Goal: Information Seeking & Learning: Get advice/opinions

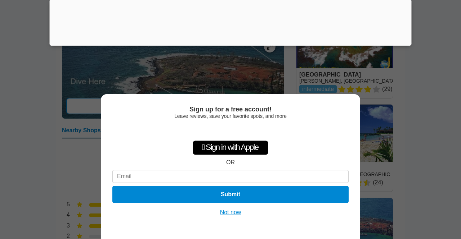
click at [226, 211] on button "Not now" at bounding box center [231, 212] width 26 height 7
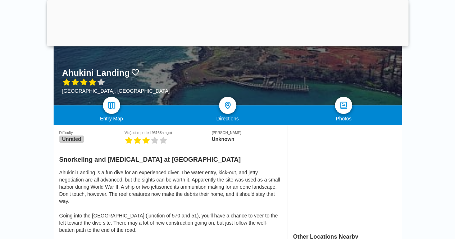
scroll to position [180, 0]
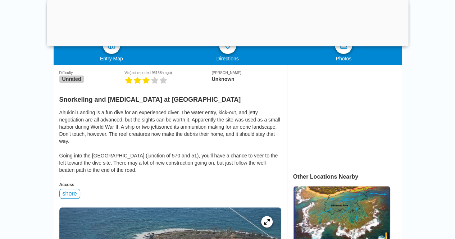
click at [137, 112] on div "Ahukini Landing is a fun dive for an experienced diver. The water entry, kick-o…" at bounding box center [170, 141] width 222 height 65
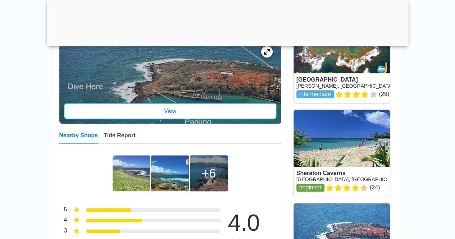
scroll to position [360, 0]
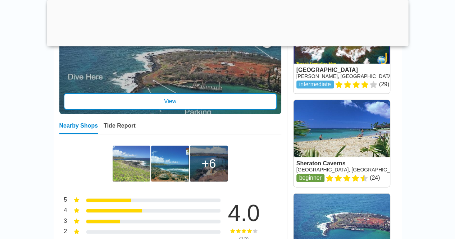
click at [140, 171] on img at bounding box center [132, 164] width 38 height 36
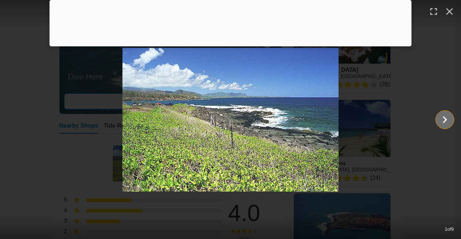
click at [451, 119] on icon "Show slide 2 of 9" at bounding box center [445, 119] width 14 height 17
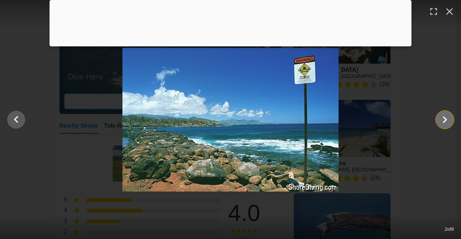
click at [443, 118] on icon "Show slide 3 of 9" at bounding box center [445, 119] width 14 height 17
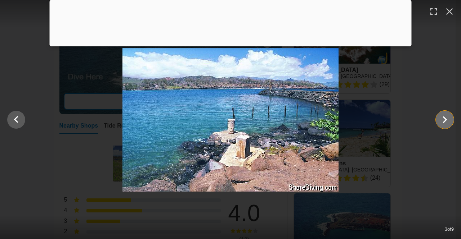
click at [442, 118] on icon "Show slide 4 of 9" at bounding box center [445, 119] width 14 height 17
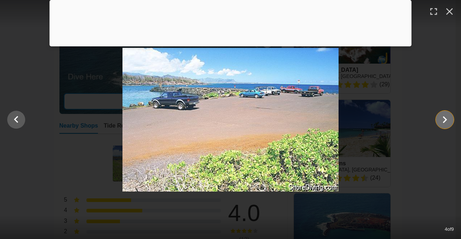
click at [442, 118] on icon "Show slide 5 of 9" at bounding box center [445, 119] width 14 height 17
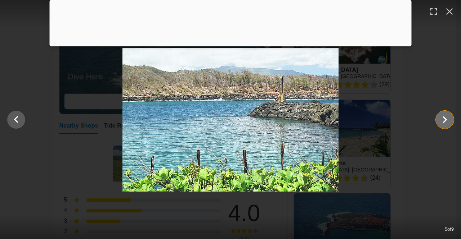
click at [442, 118] on icon "Show slide 6 of 9" at bounding box center [445, 119] width 14 height 17
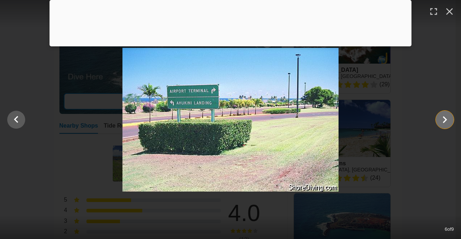
click at [439, 119] on icon "Show slide 7 of 9" at bounding box center [445, 119] width 14 height 17
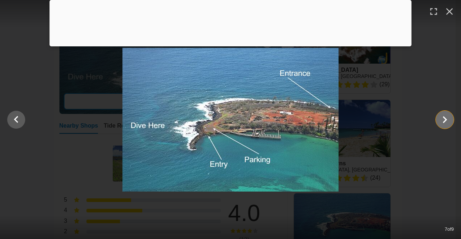
click at [445, 116] on icon "Show slide 8 of 9" at bounding box center [445, 119] width 14 height 17
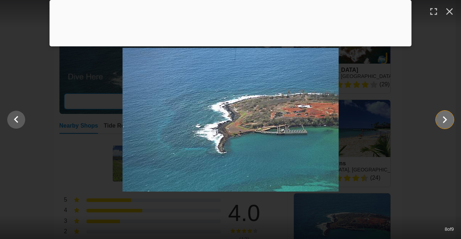
click at [445, 116] on icon "Show slide 9 of 9" at bounding box center [445, 119] width 14 height 17
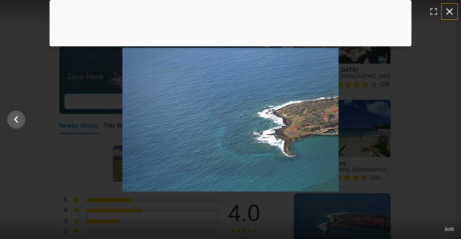
click at [450, 7] on icon "button" at bounding box center [449, 12] width 12 height 12
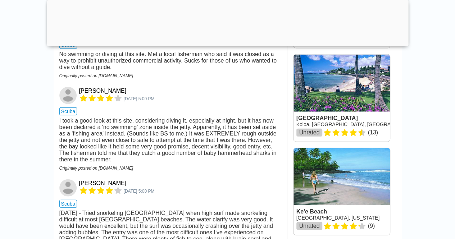
scroll to position [840, 0]
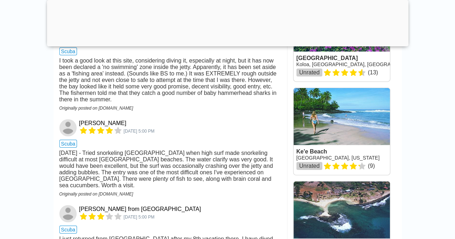
click at [227, 103] on div "I took a good look at this site, considering diving it, especially at night, bu…" at bounding box center [170, 80] width 222 height 45
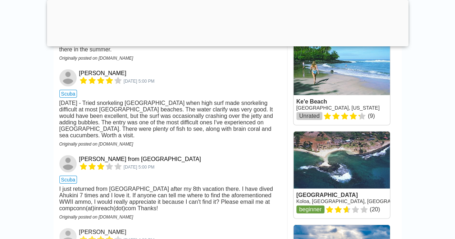
scroll to position [900, 0]
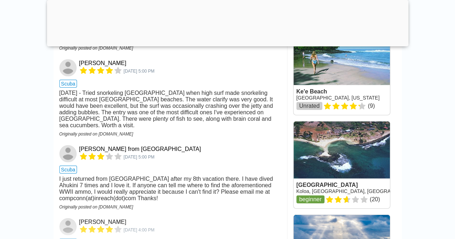
click at [143, 129] on div "[DATE] - Tried snorkeling [GEOGRAPHIC_DATA] when high surf made snorkeling diff…" at bounding box center [170, 109] width 222 height 39
click at [164, 129] on div "[DATE] - Tried snorkeling [GEOGRAPHIC_DATA] when high surf made snorkeling diff…" at bounding box center [170, 109] width 222 height 39
click at [155, 129] on div "[DATE] - Tried snorkeling [GEOGRAPHIC_DATA] when high surf made snorkeling diff…" at bounding box center [170, 109] width 222 height 39
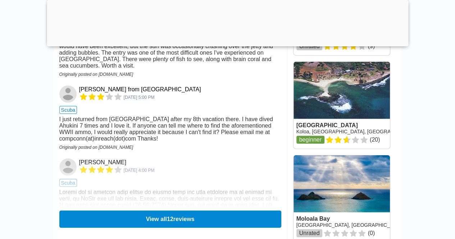
click at [211, 69] on div "[DATE] - Tried snorkeling [GEOGRAPHIC_DATA] when high surf made snorkeling diff…" at bounding box center [170, 49] width 222 height 39
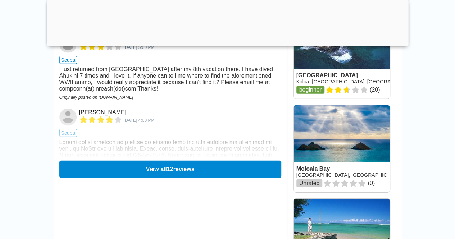
scroll to position [1020, 0]
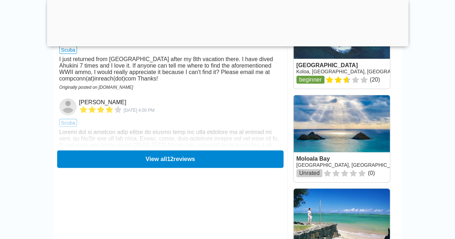
click at [154, 168] on button "View all 12 reviews" at bounding box center [170, 159] width 226 height 18
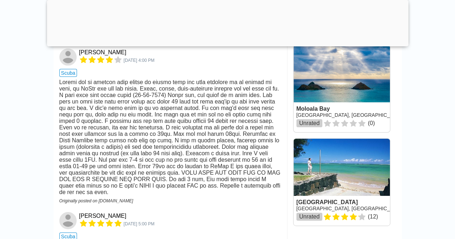
scroll to position [1080, 0]
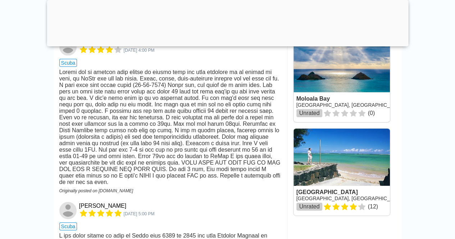
click at [154, 174] on div at bounding box center [170, 127] width 222 height 117
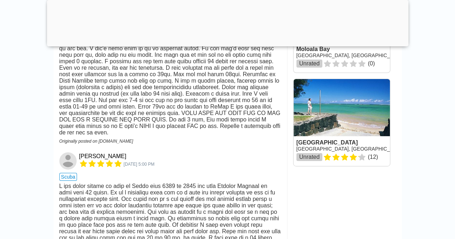
scroll to position [1140, 0]
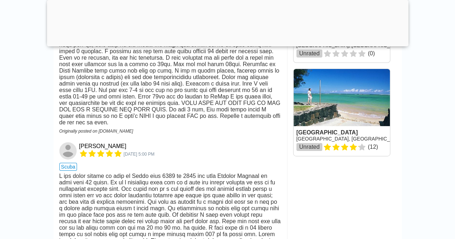
click at [89, 100] on div at bounding box center [170, 67] width 222 height 117
click at [191, 107] on div at bounding box center [170, 67] width 222 height 117
click at [107, 126] on div at bounding box center [170, 67] width 222 height 117
click at [145, 126] on div at bounding box center [170, 67] width 222 height 117
click at [141, 126] on div at bounding box center [170, 67] width 222 height 117
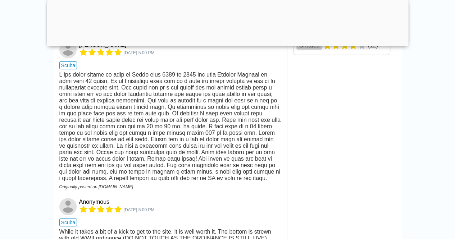
scroll to position [1260, 0]
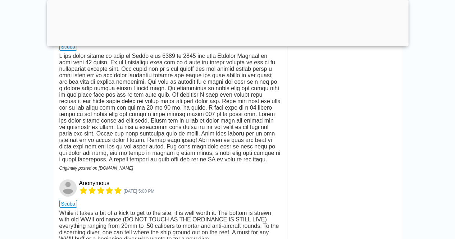
click at [184, 163] on div at bounding box center [170, 108] width 222 height 110
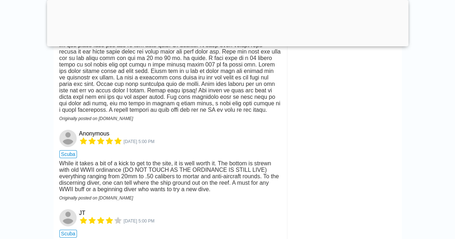
scroll to position [1319, 0]
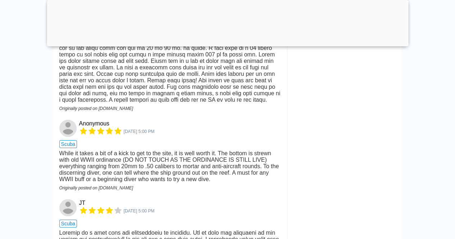
click at [103, 103] on div at bounding box center [170, 48] width 222 height 110
click at [176, 103] on div at bounding box center [170, 48] width 222 height 110
click at [125, 103] on div at bounding box center [170, 48] width 222 height 110
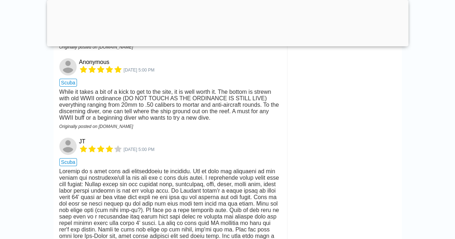
scroll to position [1440, 0]
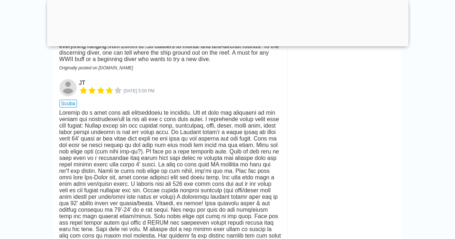
click at [220, 63] on div "While it takes a bit of a kick to get to the site, it is well worth it. The bot…" at bounding box center [170, 46] width 222 height 32
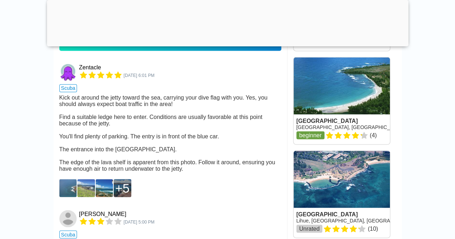
scroll to position [600, 0]
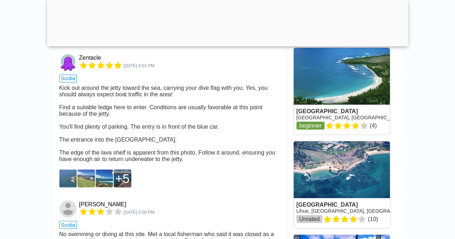
click at [118, 122] on div "Kick out around the jetty toward the sea, carrying your dive flag with you. Yes…" at bounding box center [170, 124] width 222 height 78
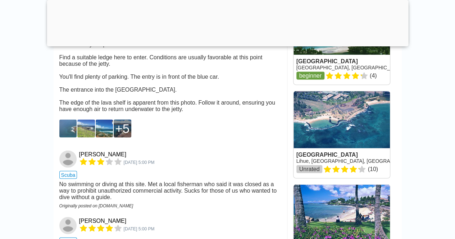
scroll to position [660, 0]
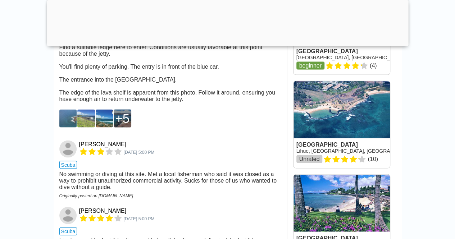
click at [168, 102] on div "Kick out around the jetty toward the sea, carrying your dive flag with you. Yes…" at bounding box center [170, 63] width 222 height 78
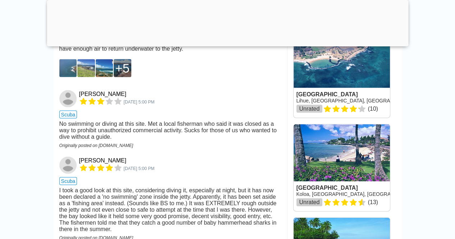
scroll to position [720, 0]
